Goal: Find specific page/section: Find specific page/section

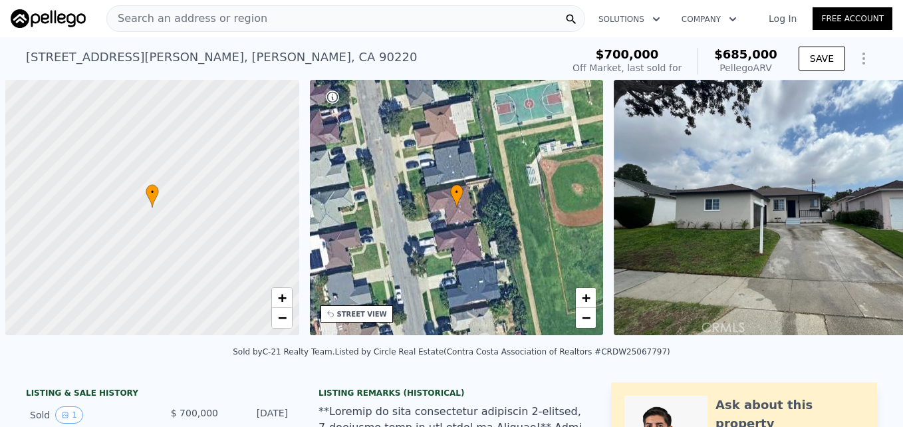
scroll to position [0, 5]
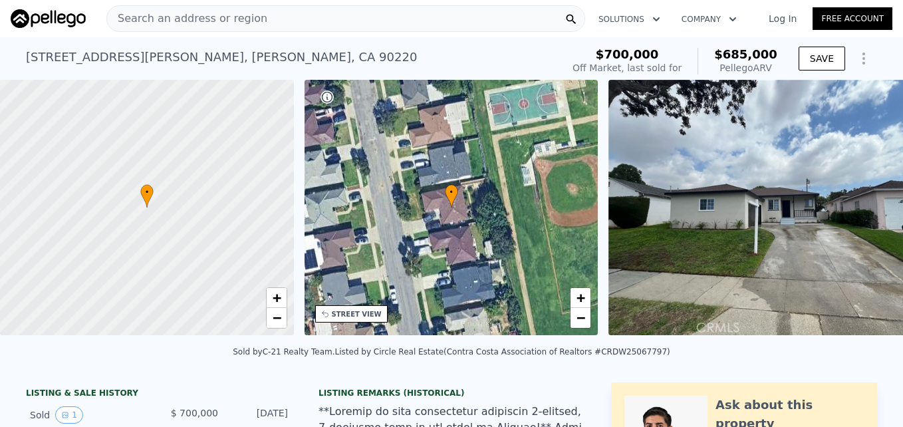
click at [195, 23] on span "Search an address or region" at bounding box center [187, 19] width 160 height 16
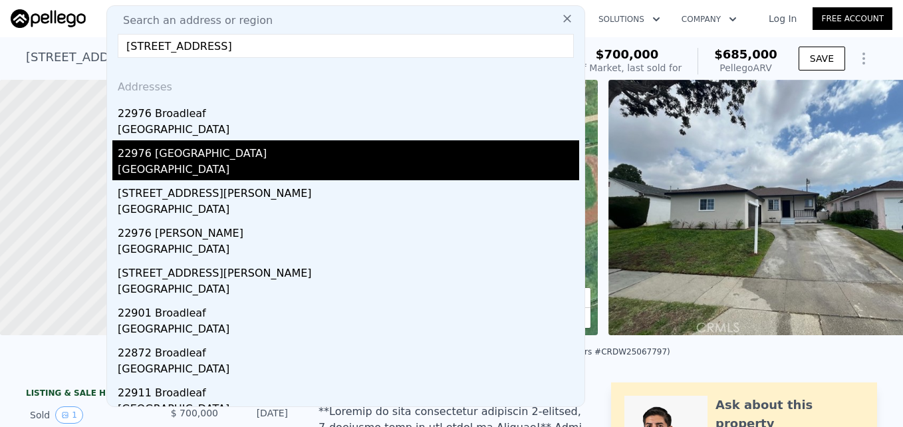
type input "[STREET_ADDRESS]"
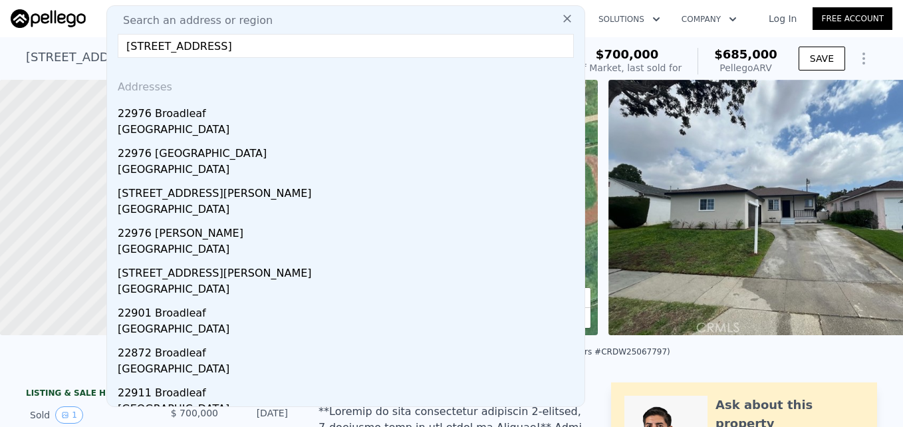
drag, startPoint x: 219, startPoint y: 141, endPoint x: 276, endPoint y: 73, distance: 88.3
click at [219, 141] on div "22976 [GEOGRAPHIC_DATA]" at bounding box center [348, 150] width 461 height 21
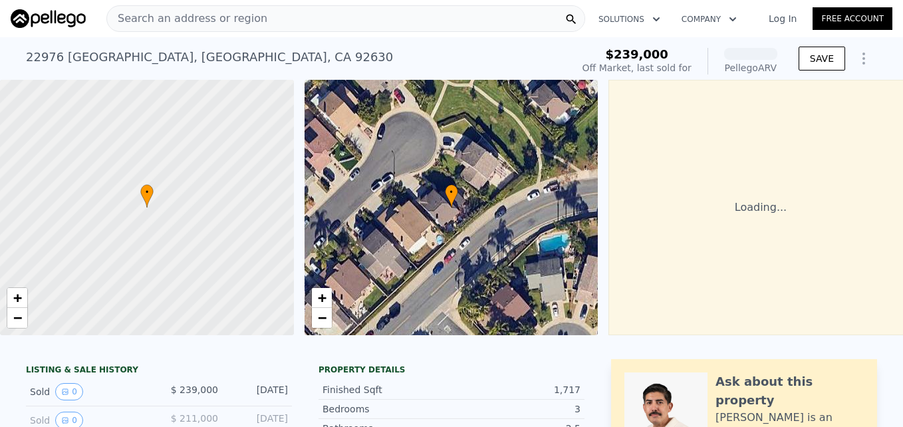
click at [201, 25] on span "Search an address or region" at bounding box center [187, 19] width 160 height 16
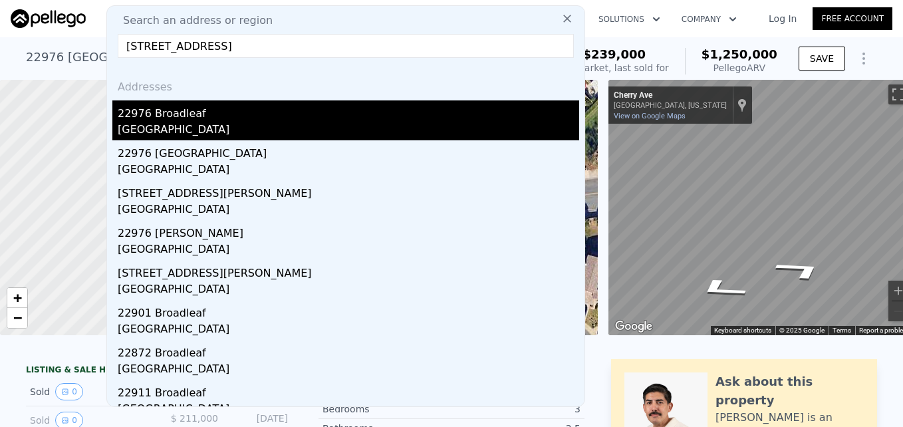
type input "[STREET_ADDRESS]"
click at [206, 123] on div "[GEOGRAPHIC_DATA]" at bounding box center [348, 131] width 461 height 19
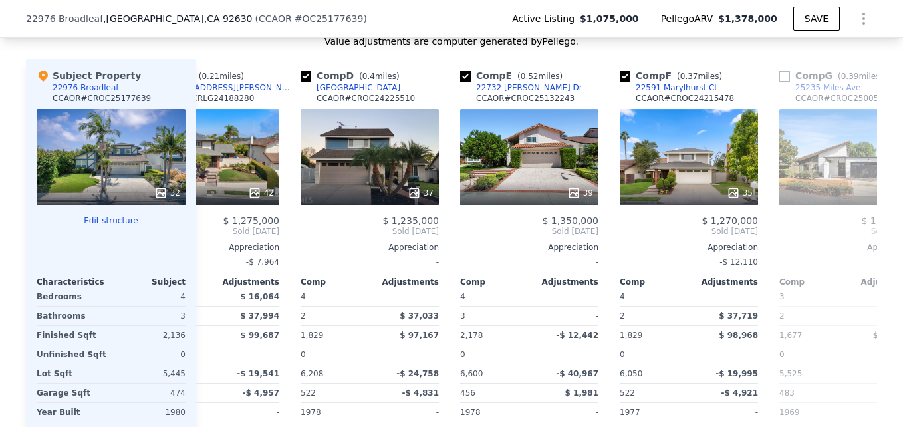
scroll to position [0, 392]
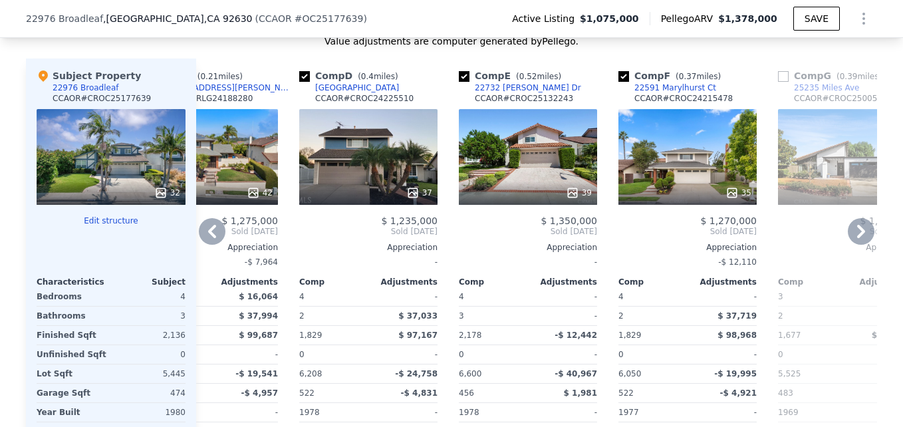
click at [499, 187] on div "39" at bounding box center [528, 157] width 138 height 96
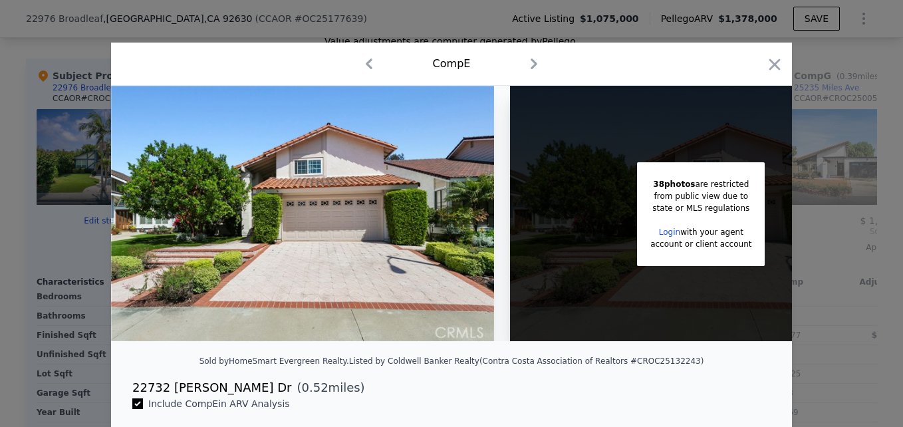
scroll to position [0, 106]
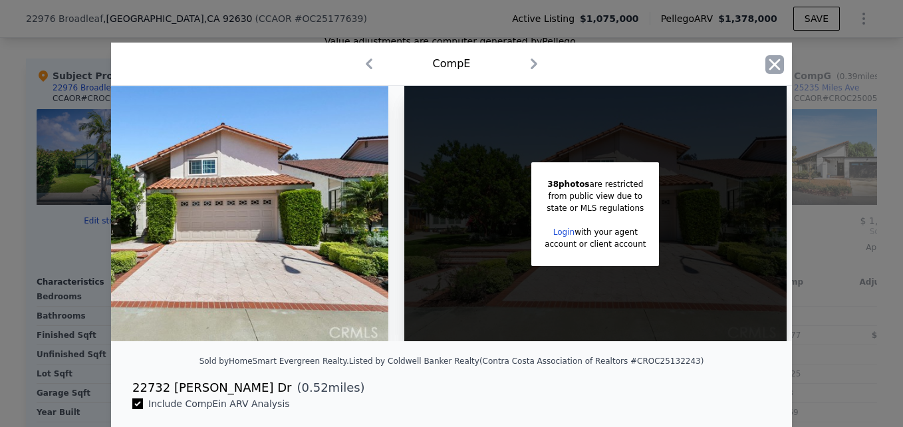
click at [776, 66] on icon "button" at bounding box center [774, 64] width 19 height 19
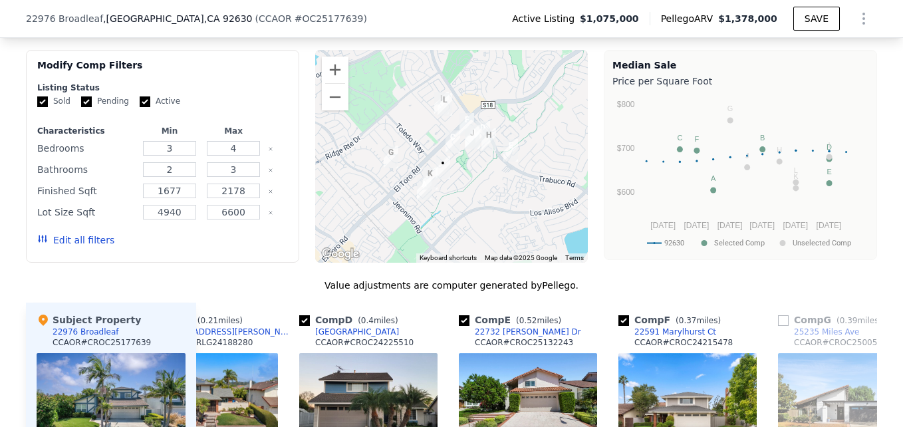
scroll to position [1117, 0]
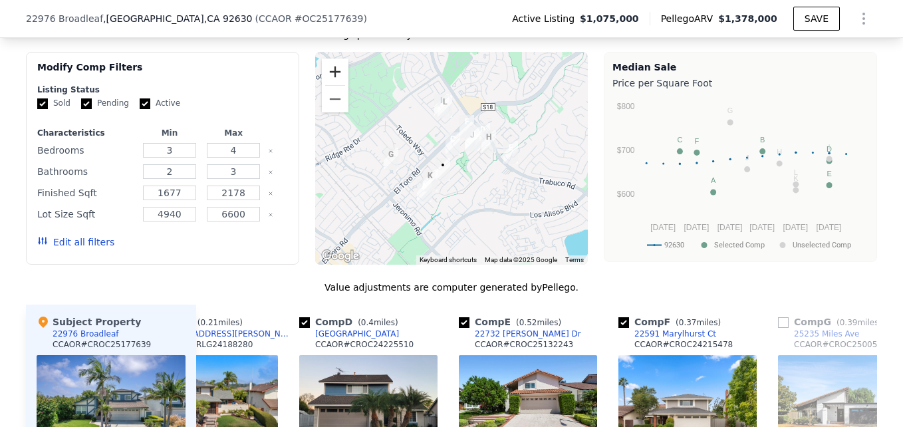
click at [332, 85] on button "Zoom in" at bounding box center [335, 72] width 27 height 27
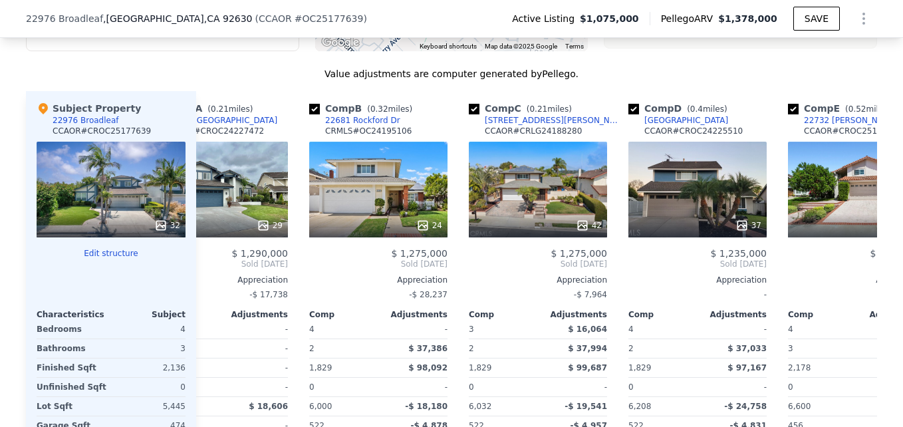
scroll to position [1331, 0]
click at [381, 236] on div at bounding box center [378, 225] width 138 height 24
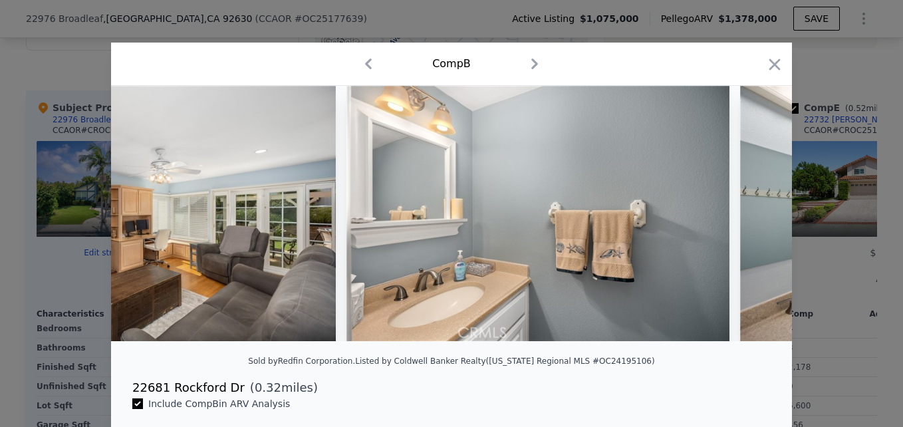
scroll to position [0, 4921]
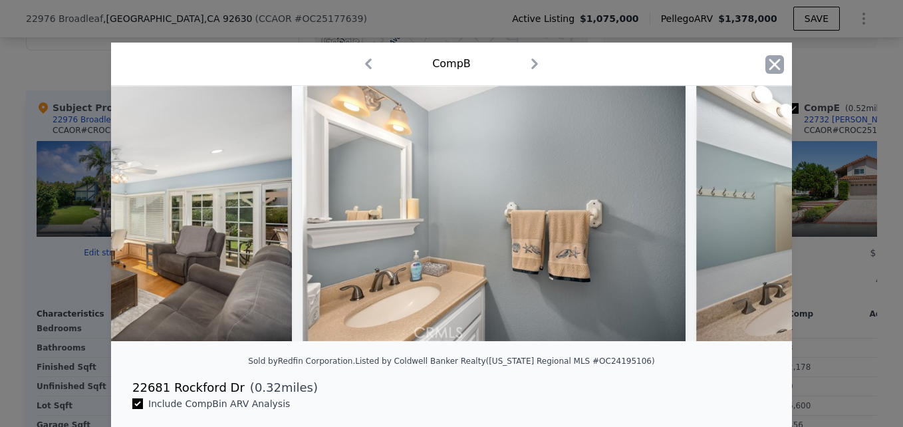
click at [765, 71] on icon "button" at bounding box center [774, 64] width 19 height 19
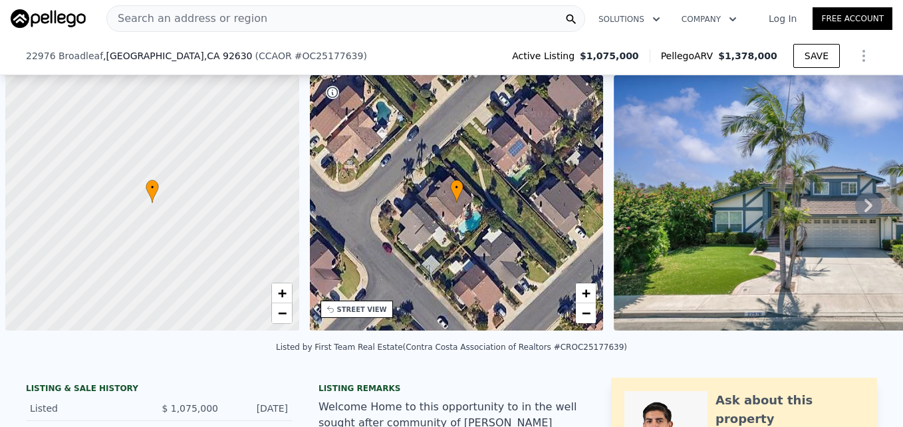
scroll to position [0, 5]
